Goal: Transaction & Acquisition: Obtain resource

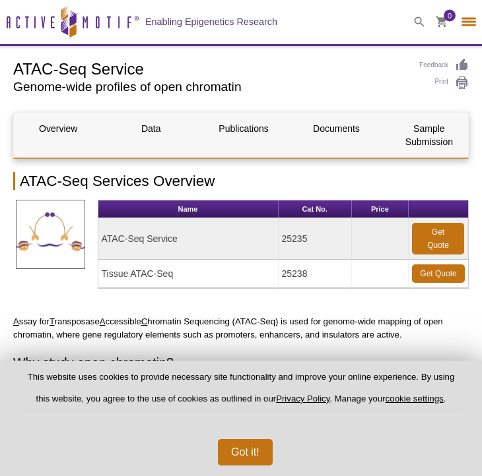
select select "[GEOGRAPHIC_DATA]"
click at [250, 449] on button "Got it!" at bounding box center [245, 452] width 55 height 26
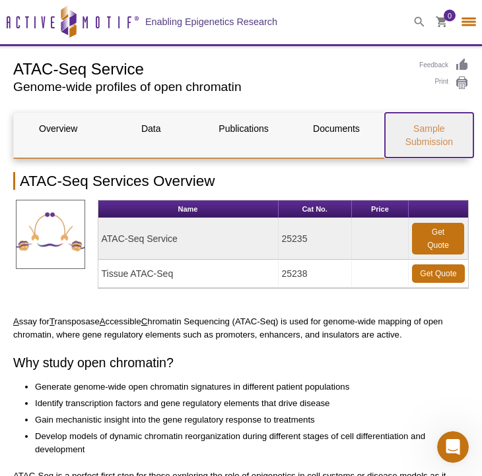
click at [426, 137] on link "Sample Submission" at bounding box center [429, 135] width 89 height 45
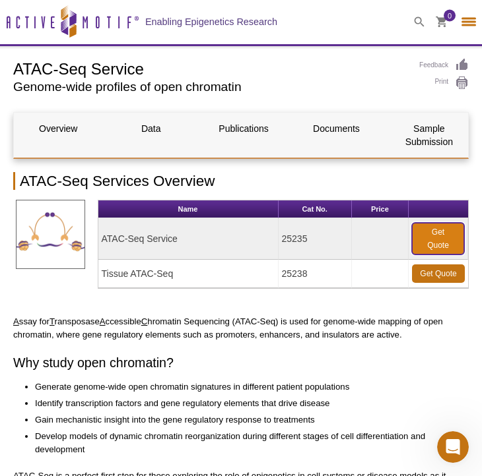
click at [433, 232] on link "Get Quote" at bounding box center [438, 239] width 52 height 32
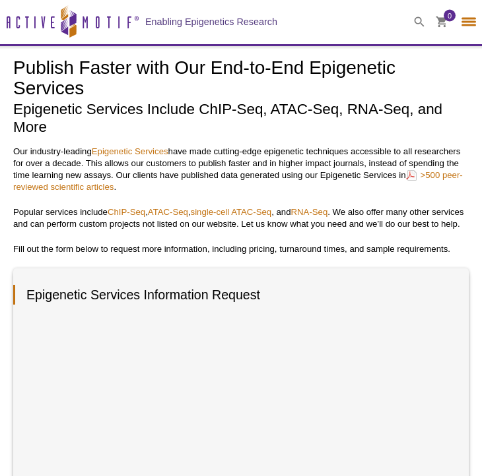
select select "[GEOGRAPHIC_DATA]"
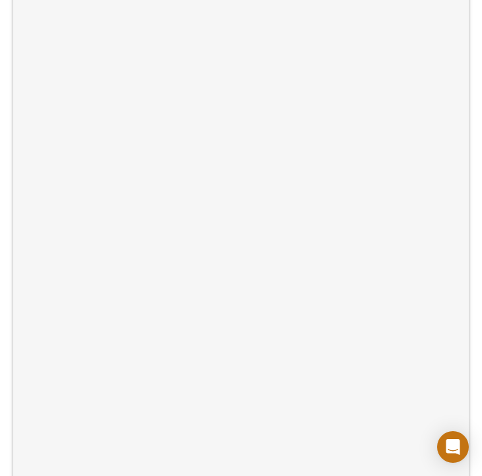
scroll to position [762, 0]
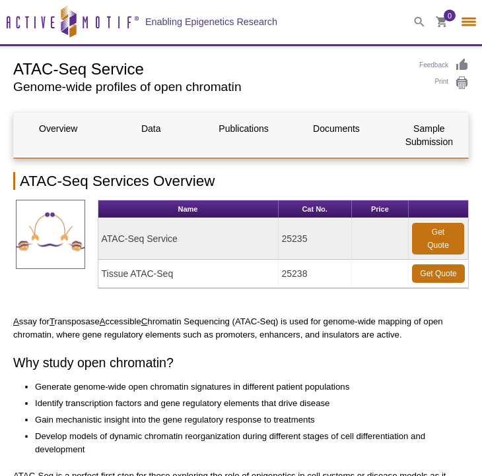
select select "[GEOGRAPHIC_DATA]"
